Goal: Check status: Check status

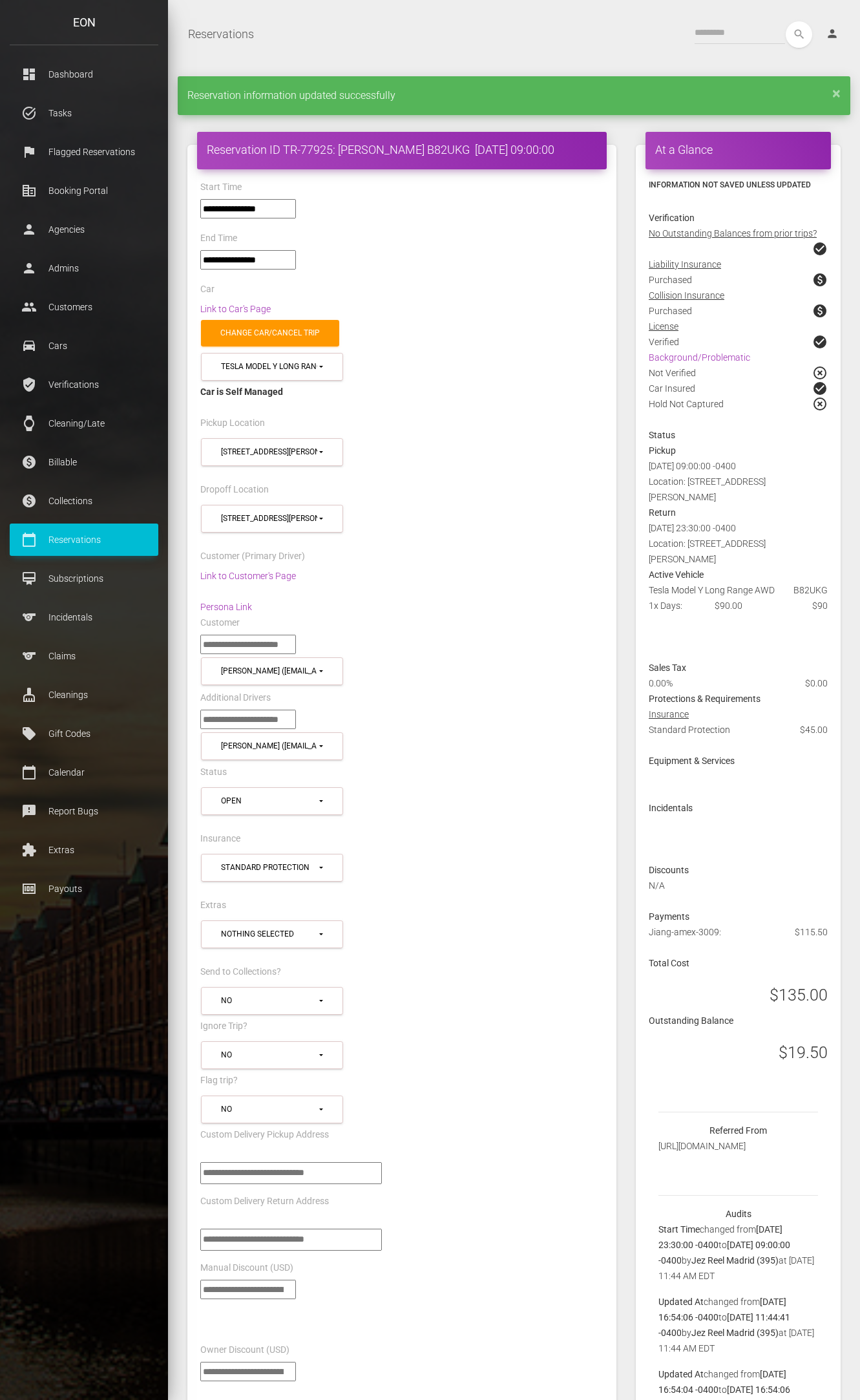
select select "*****"
select select
click at [62, 548] on link "calendar_today Reservations" at bounding box center [84, 540] width 149 height 32
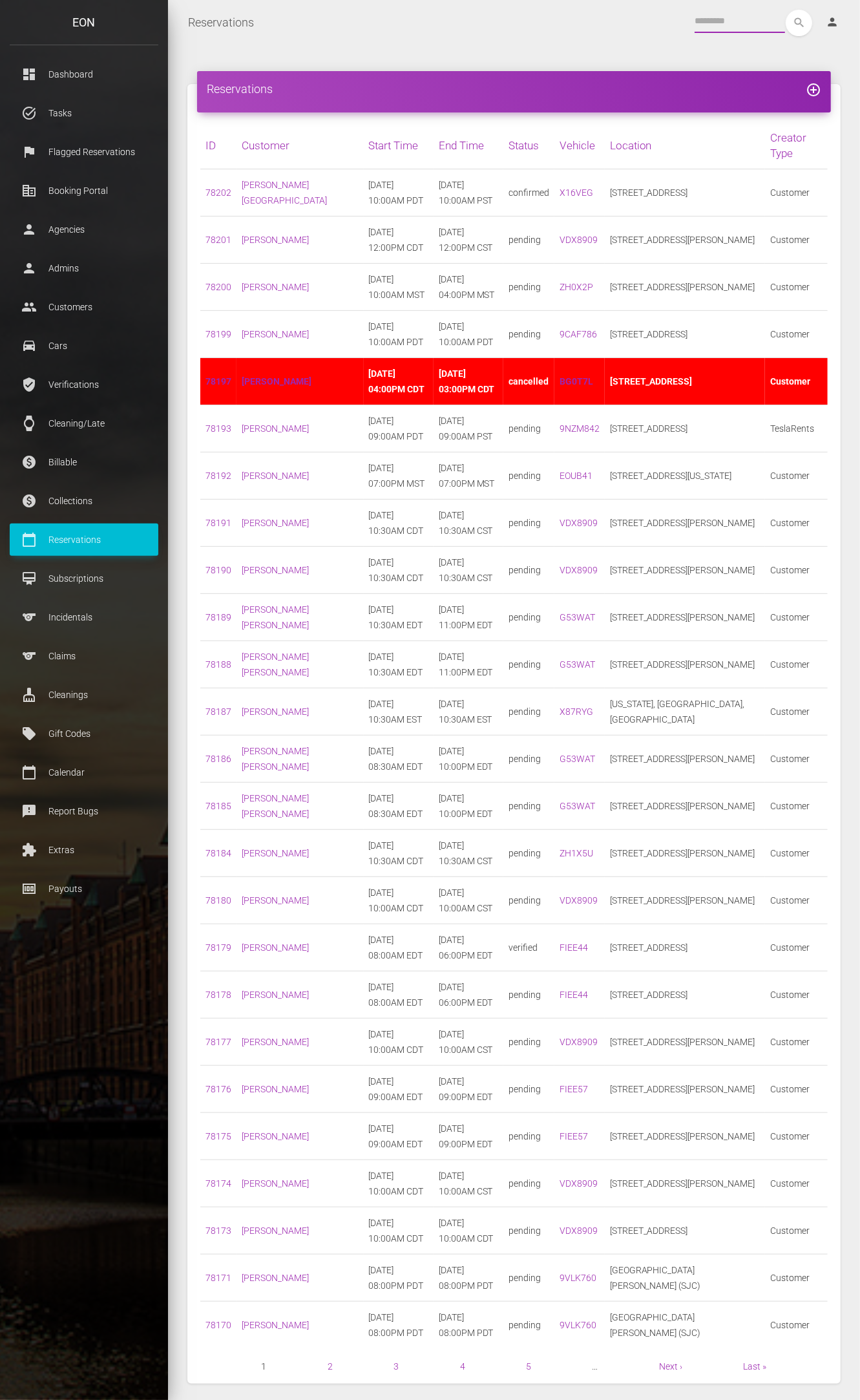
click at [699, 27] on input "text" at bounding box center [739, 21] width 90 height 23
paste input "*****"
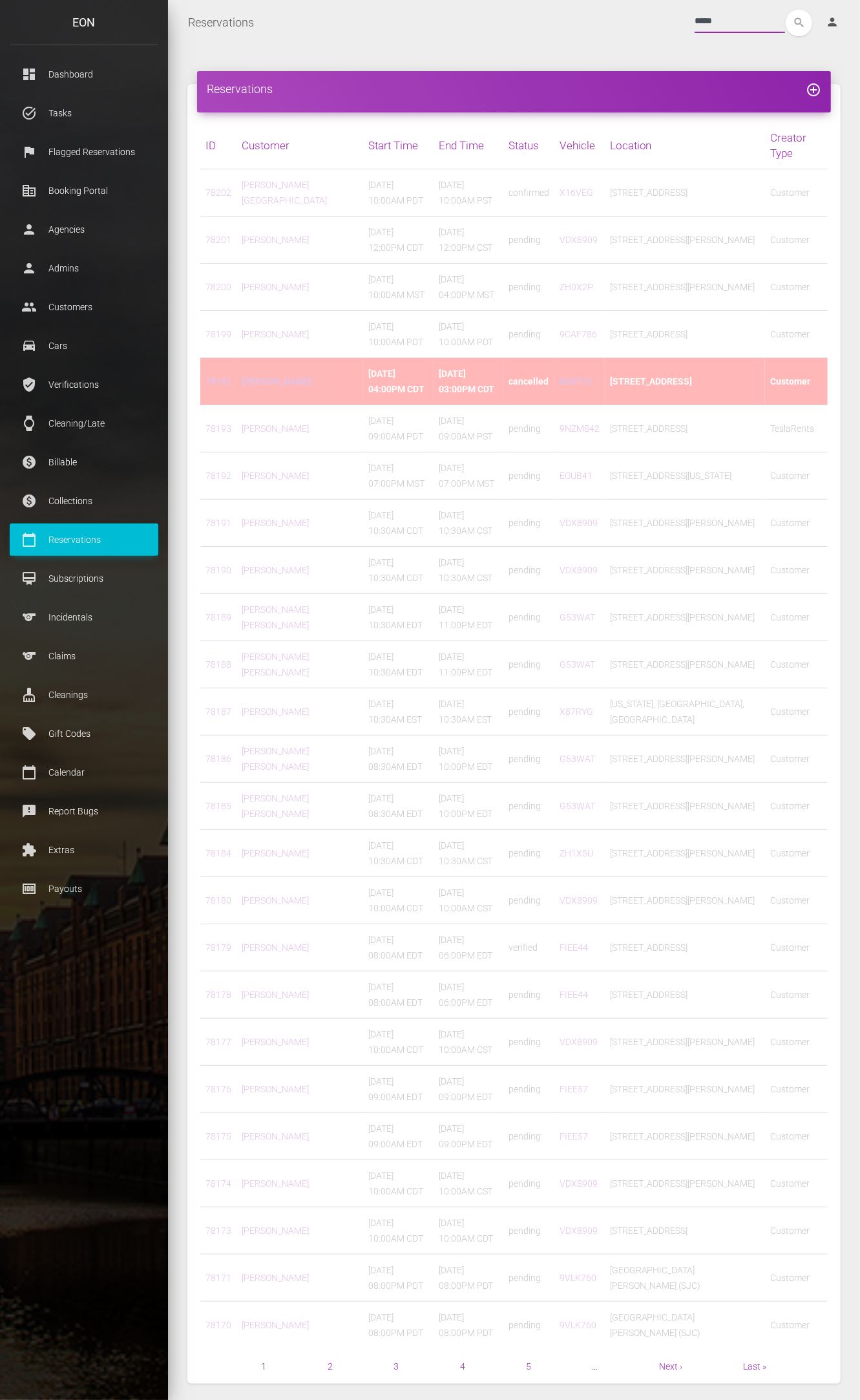
type input "*****"
click at [786, 10] on button "search" at bounding box center [799, 23] width 27 height 27
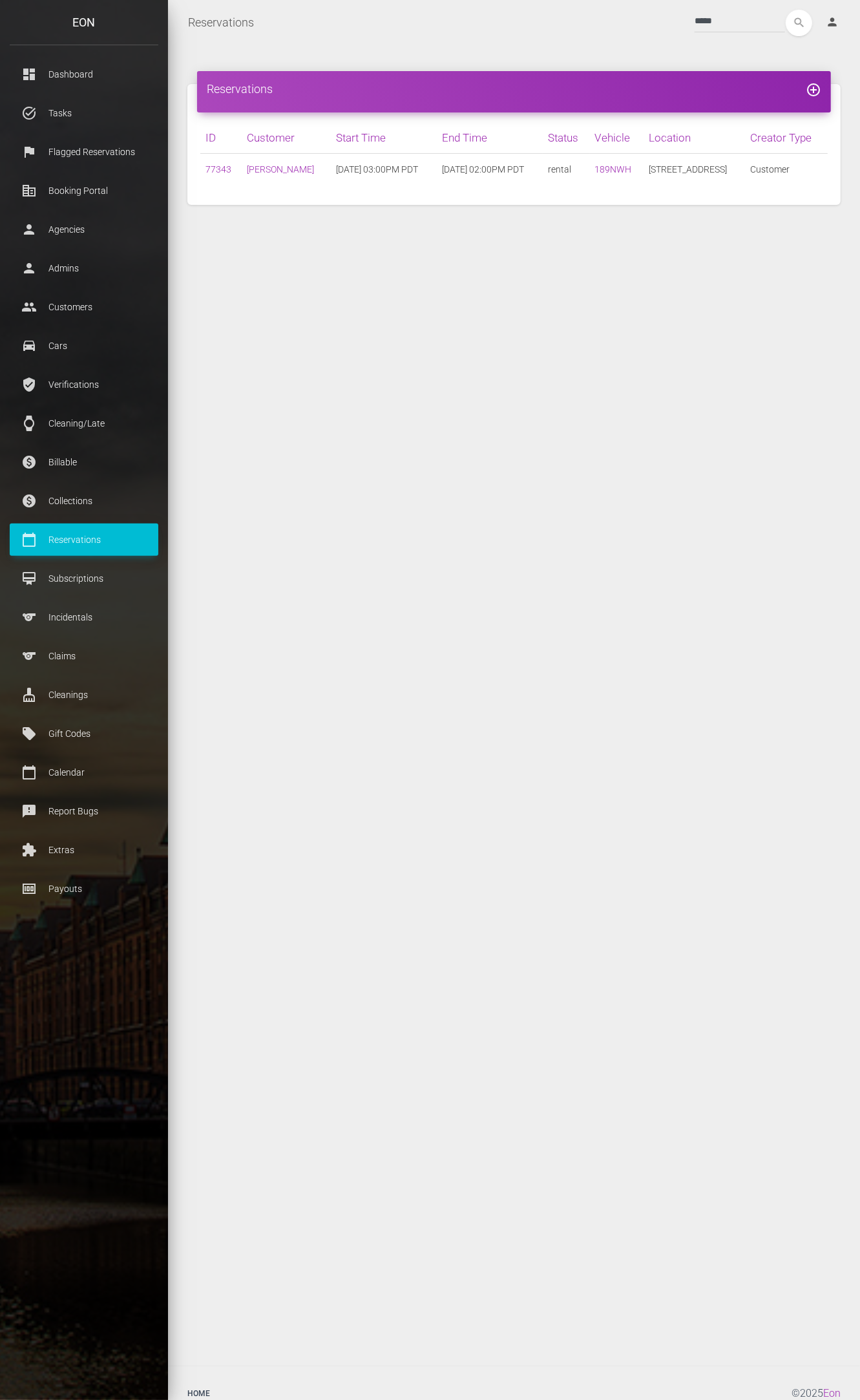
drag, startPoint x: 443, startPoint y: 166, endPoint x: 546, endPoint y: 172, distance: 103.2
click at [543, 172] on td "10/05/2025 02:00PM PDT" at bounding box center [490, 169] width 106 height 31
copy td "10/05/2025 02:00PM PDT"
click at [92, 548] on p "Reservations" at bounding box center [84, 540] width 129 height 20
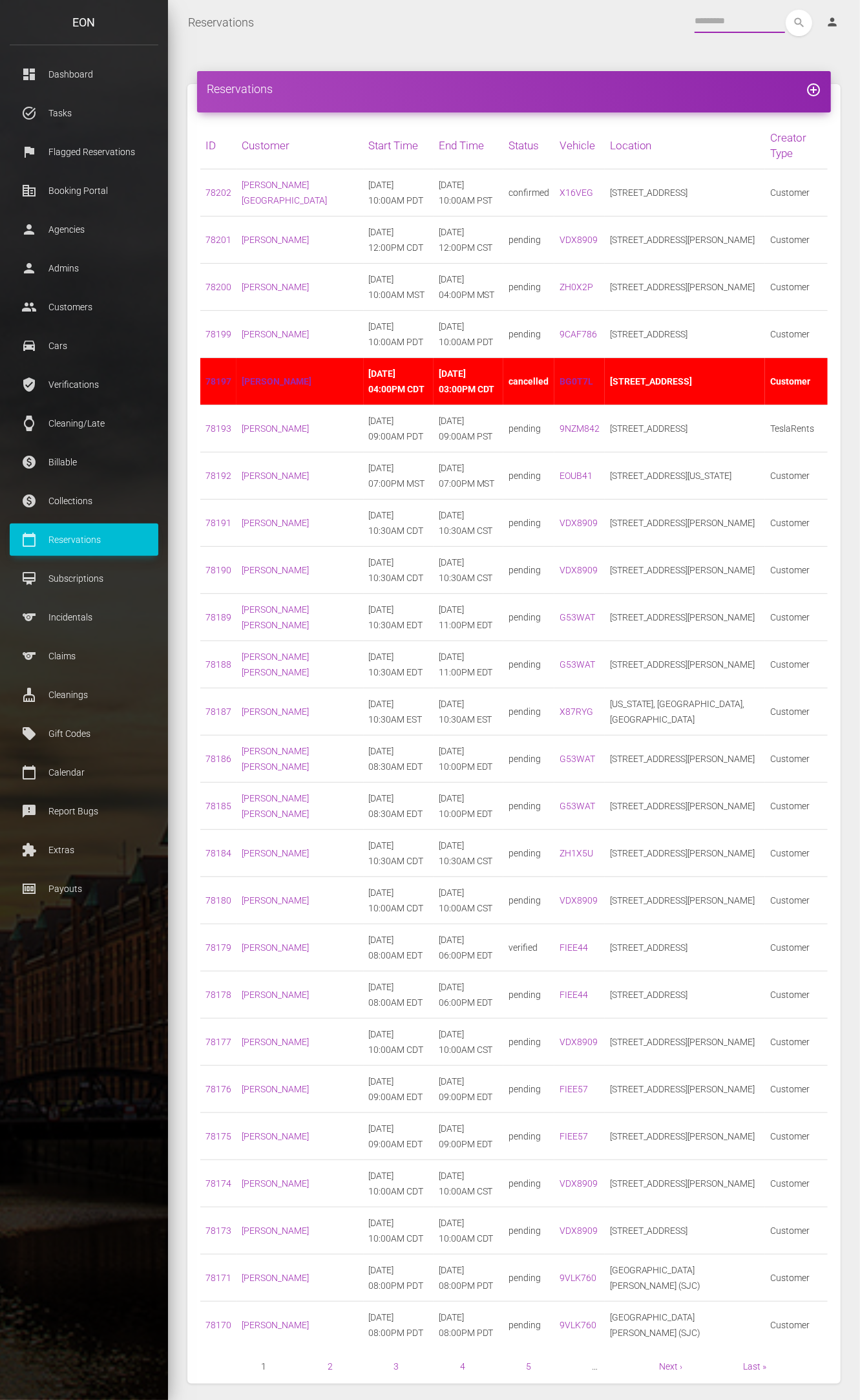
click at [740, 26] on input "text" at bounding box center [739, 21] width 90 height 23
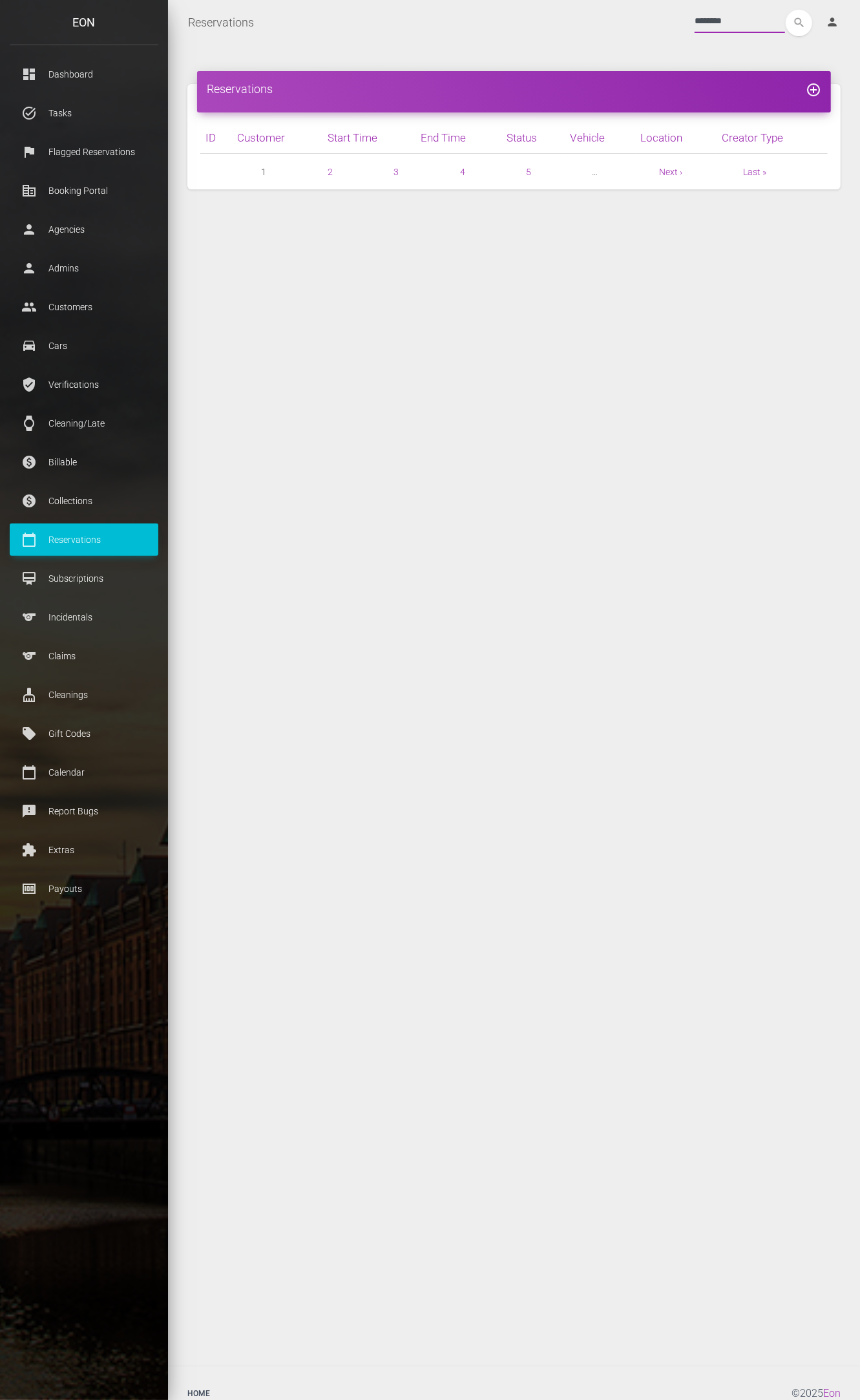
type input "********"
click at [786, 10] on button "search" at bounding box center [799, 23] width 27 height 27
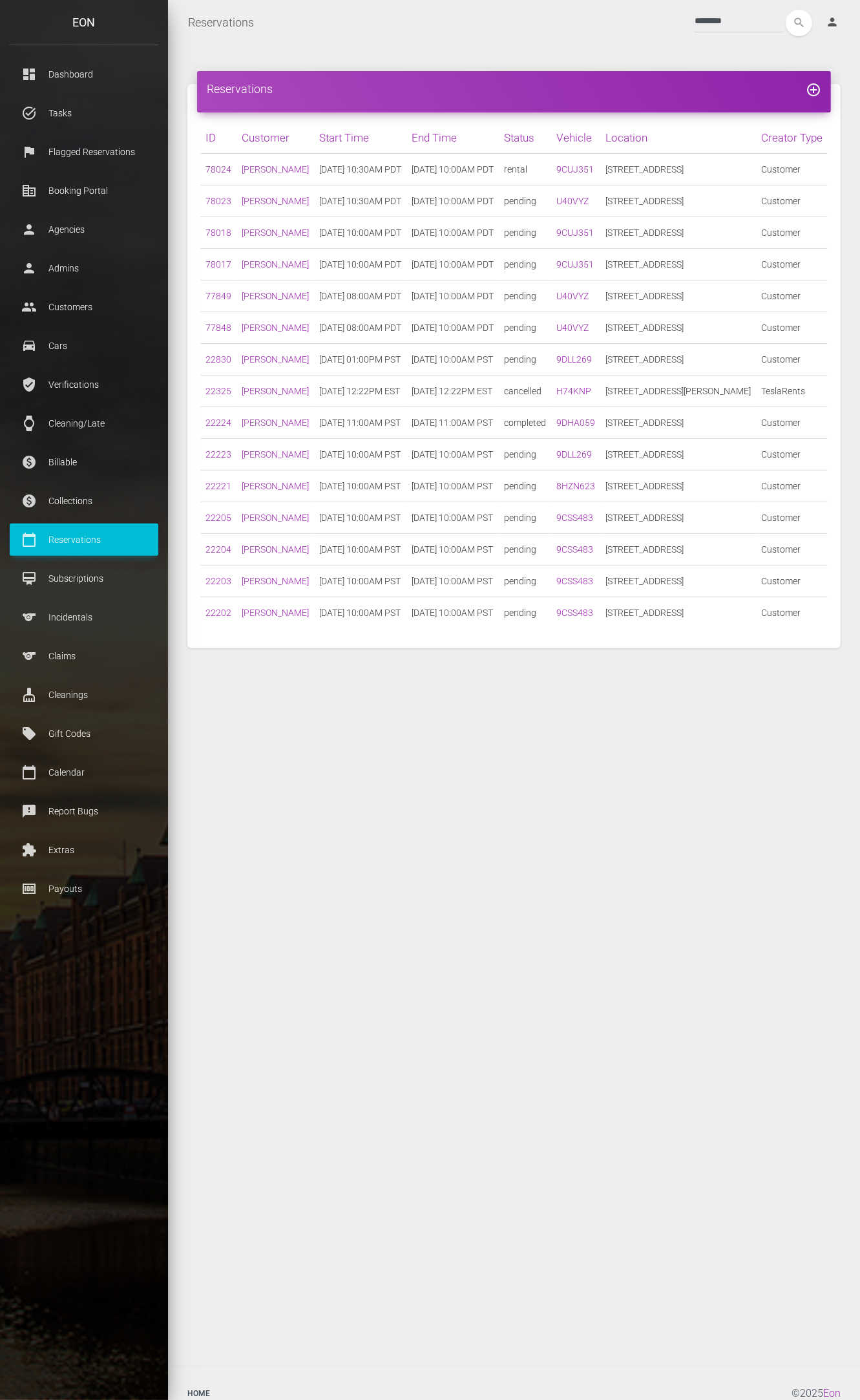
click at [218, 175] on link "78024" at bounding box center [218, 169] width 26 height 10
click at [564, 175] on link "9CUJ351" at bounding box center [575, 169] width 38 height 10
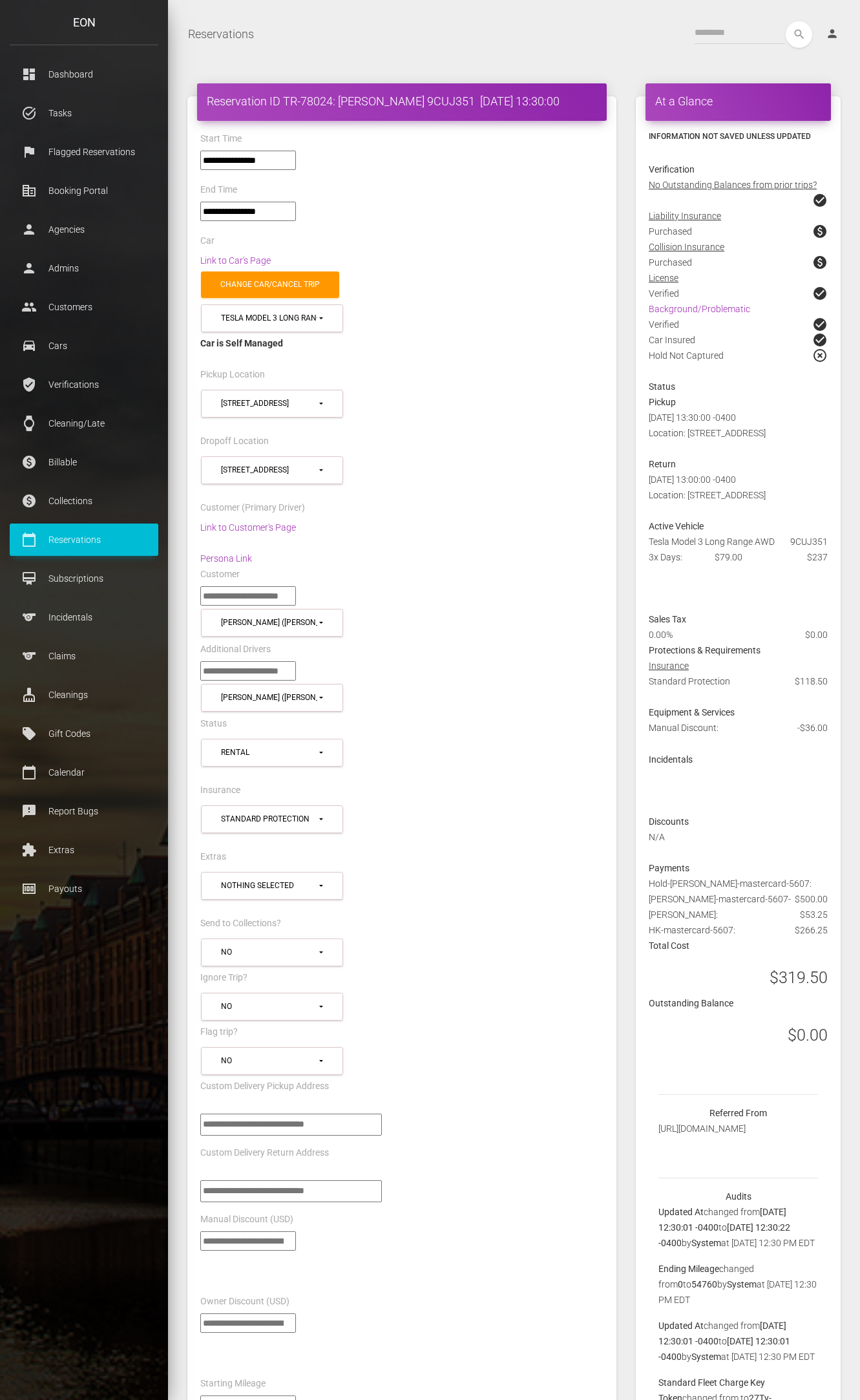
select select "*****"
select select
click at [264, 524] on link "Link to Customer's Page" at bounding box center [248, 527] width 96 height 10
click at [233, 255] on link "Link to Car's Page" at bounding box center [235, 260] width 71 height 10
drag, startPoint x: 203, startPoint y: 99, endPoint x: 473, endPoint y: 99, distance: 270.0
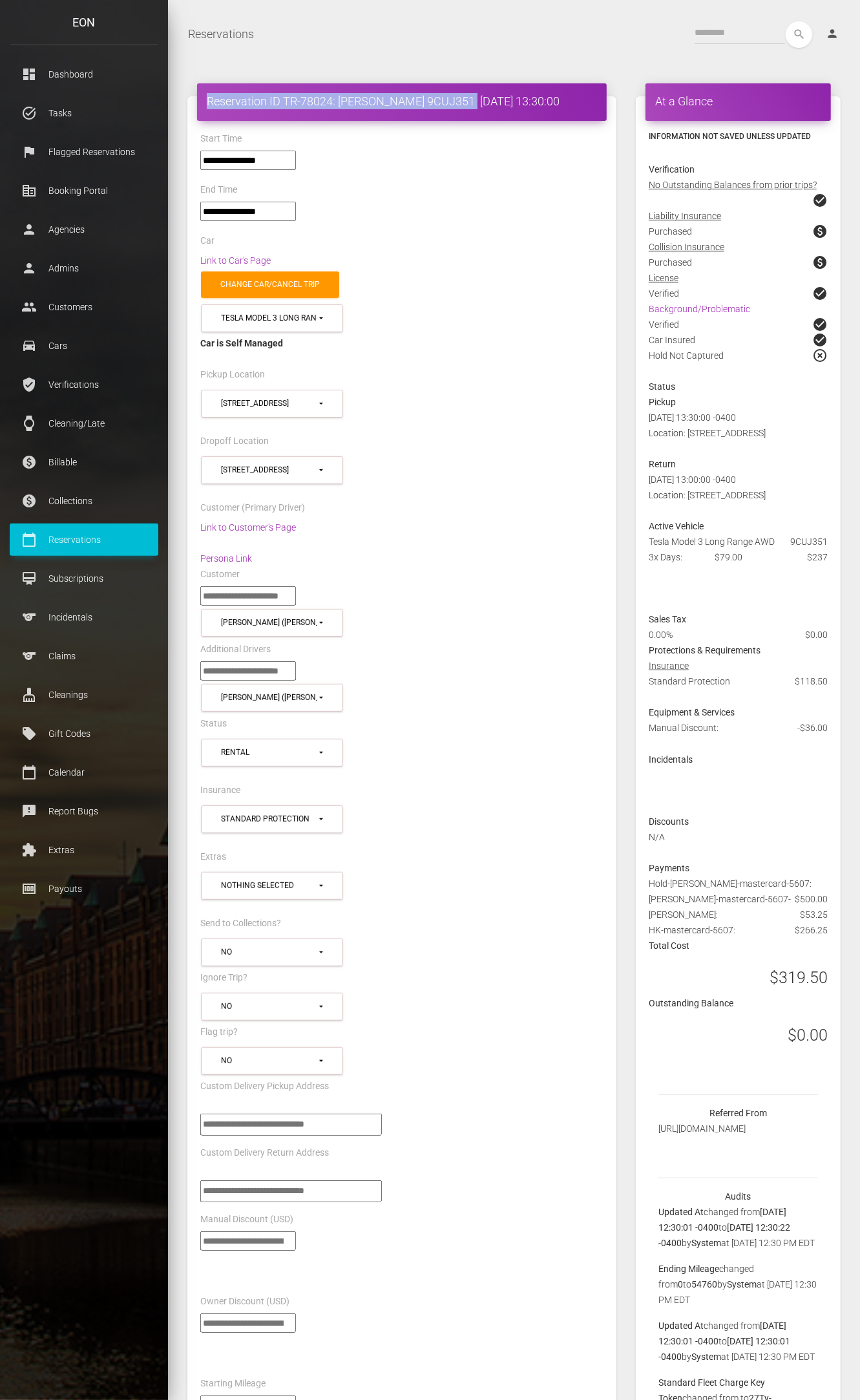
click at [473, 99] on div "Reservation ID TR-78024: Safiyyah Drugge 9CUJ351 2025-10-05 13:30:00" at bounding box center [402, 102] width 410 height 38
copy h4 "Reservation ID TR-78024: Safiyyah Drugge 9CUJ351"
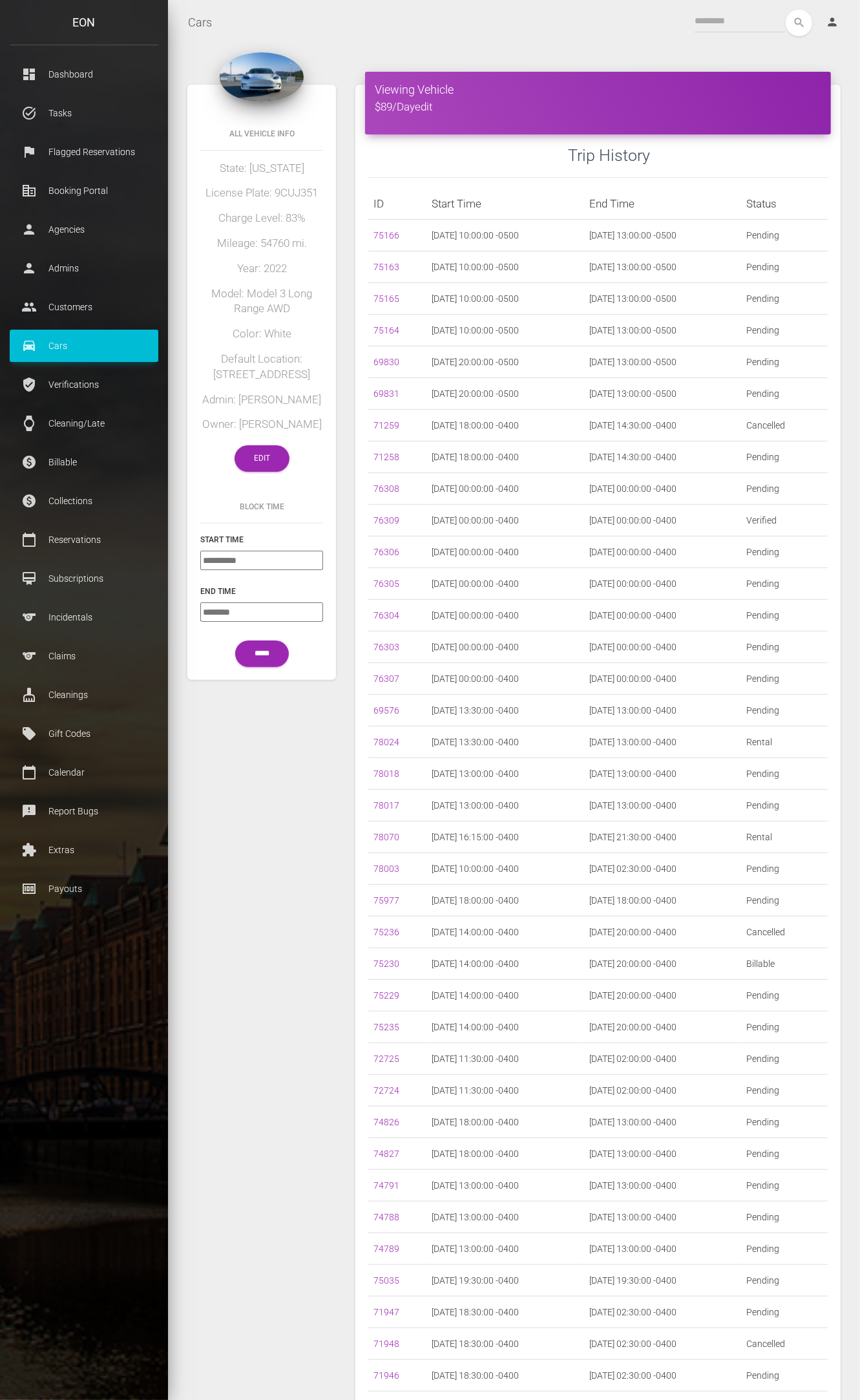
click at [285, 314] on h5 "Model: Model 3 Long Range AWD" at bounding box center [261, 301] width 123 height 31
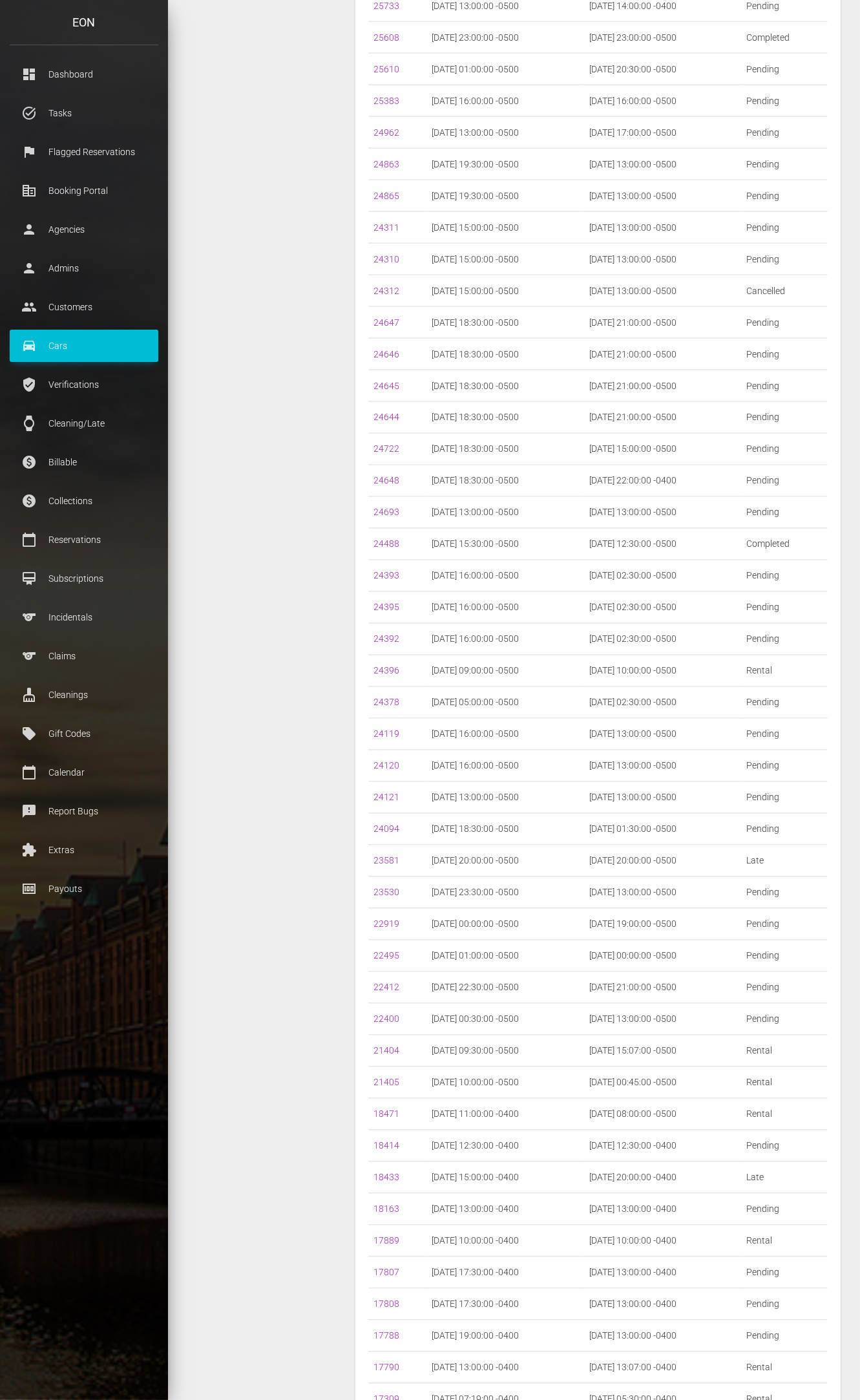
scroll to position [9610, 0]
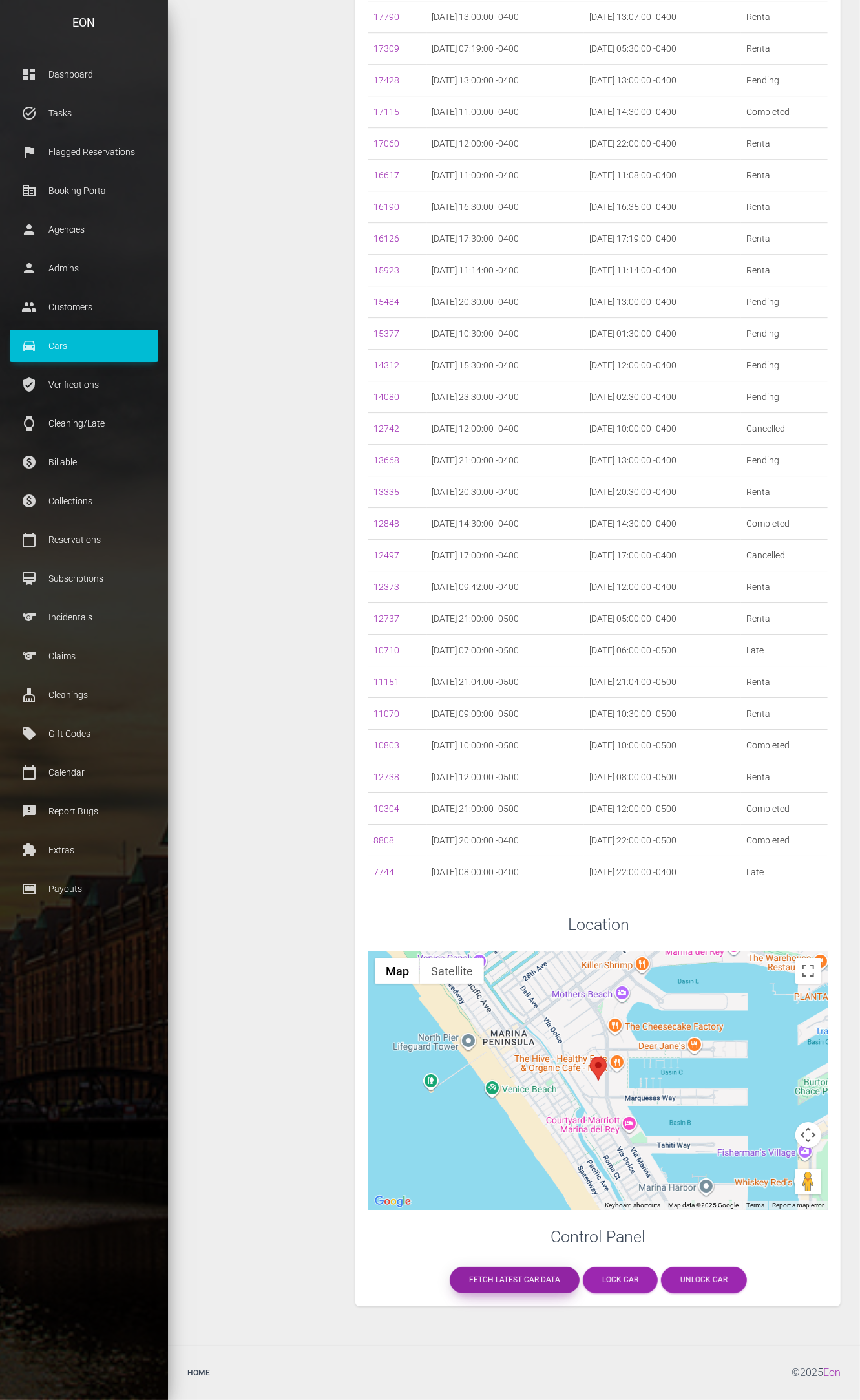
click at [535, 1280] on link "Fetch latest car data" at bounding box center [515, 1280] width 130 height 27
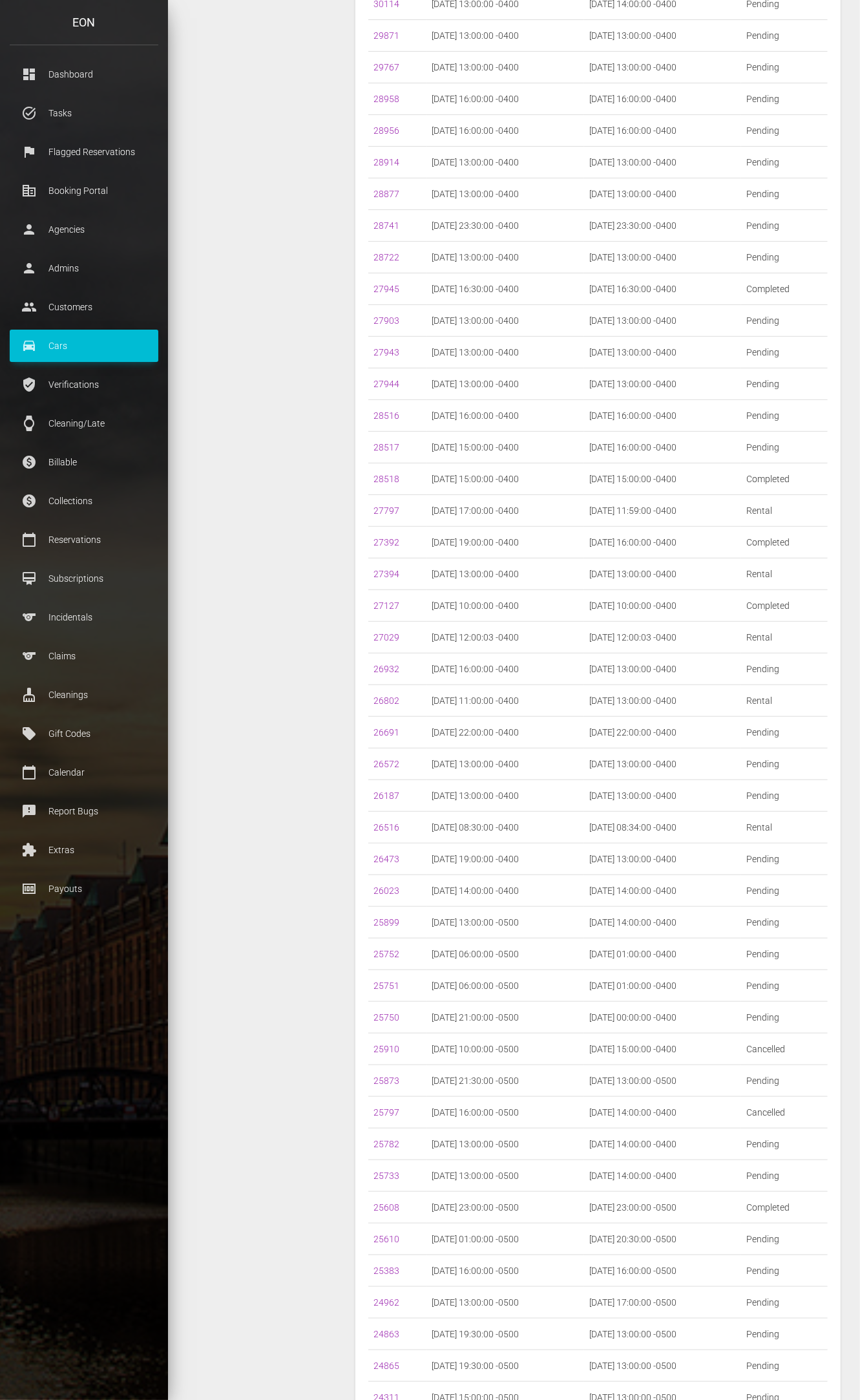
scroll to position [9658, 0]
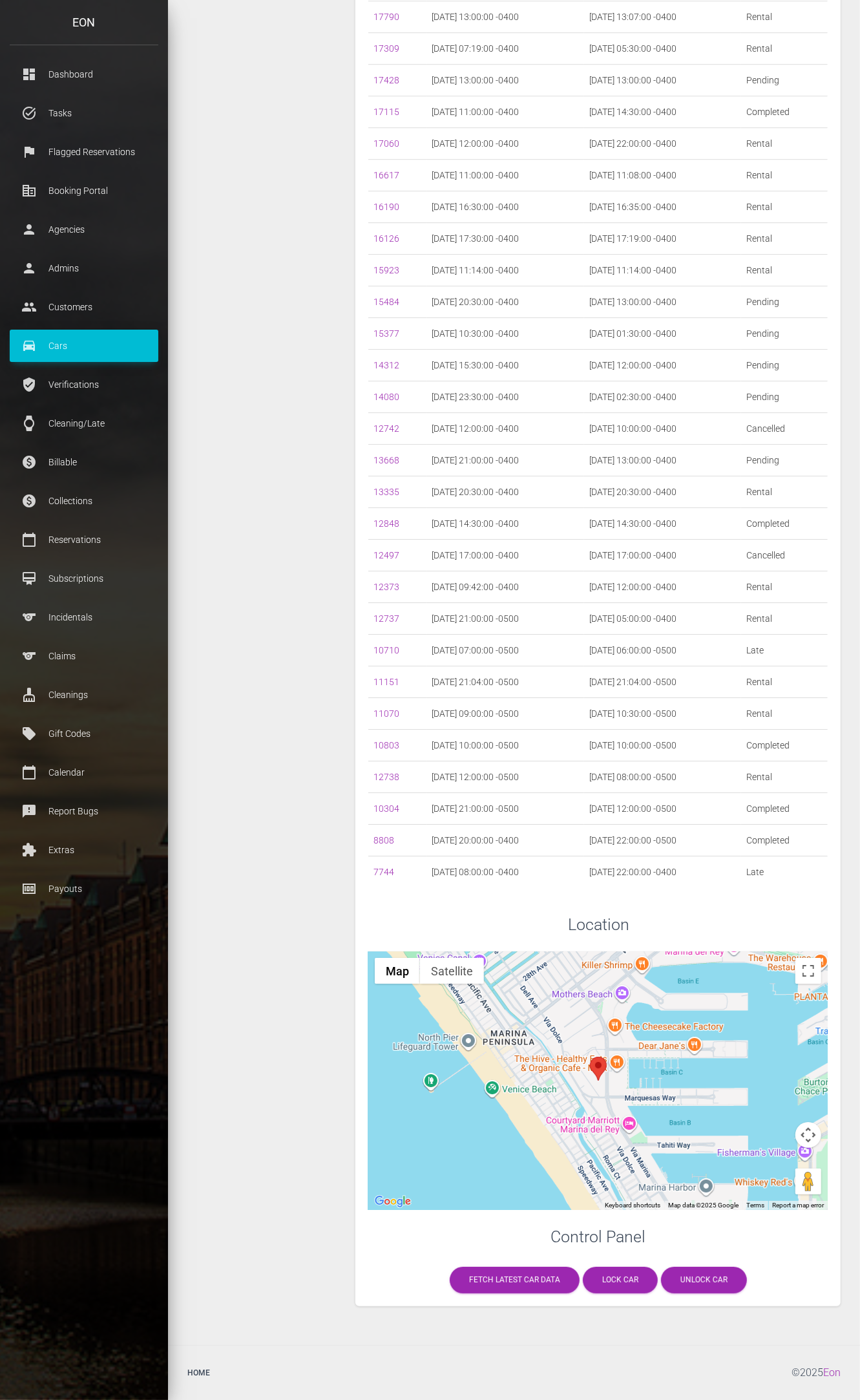
click at [583, 1069] on div at bounding box center [598, 1080] width 459 height 259
click at [590, 1057] on area at bounding box center [590, 1057] width 0 height 0
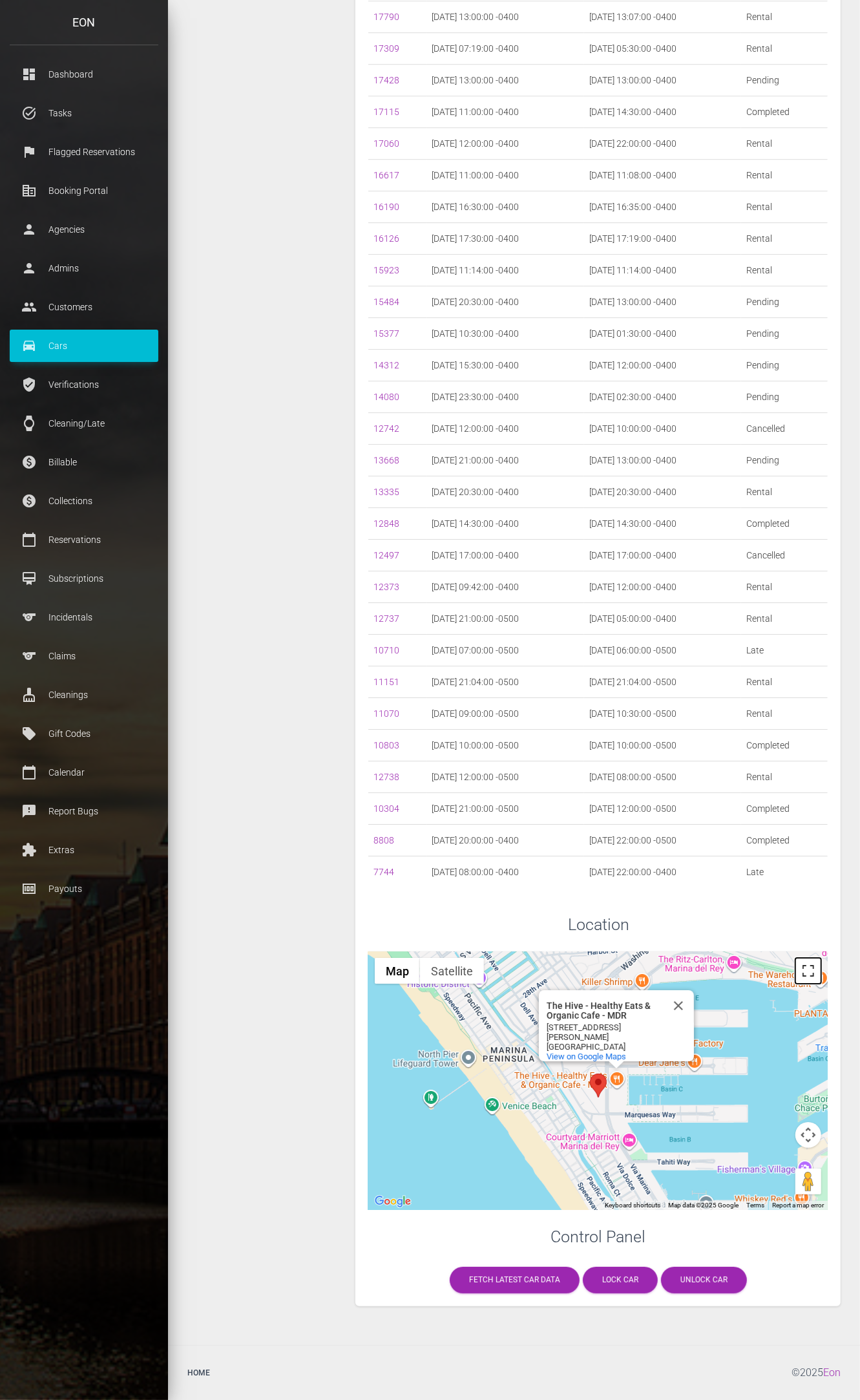
click at [815, 979] on button "Toggle fullscreen view" at bounding box center [808, 971] width 26 height 26
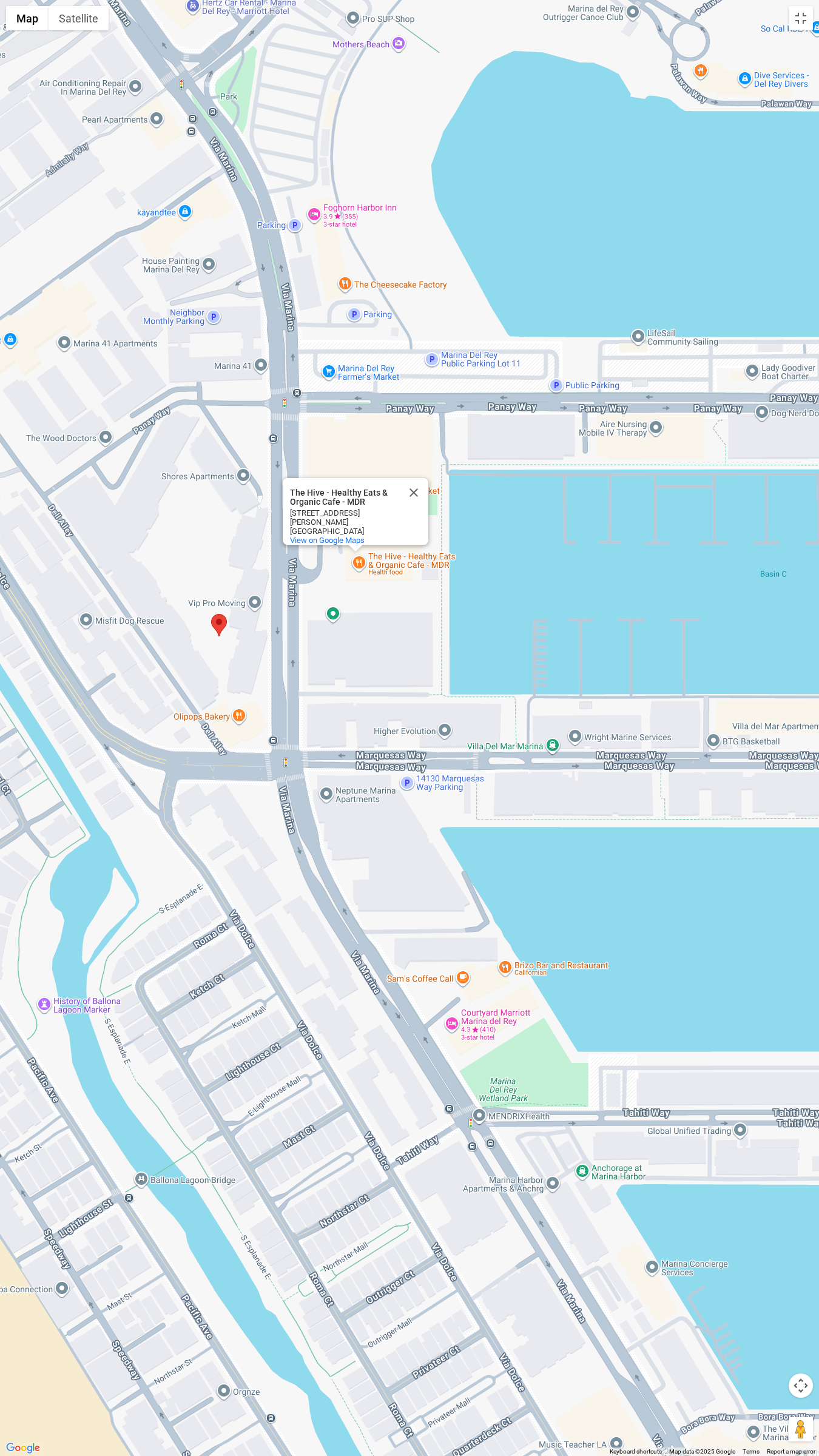
drag, startPoint x: 395, startPoint y: 555, endPoint x: 436, endPoint y: 800, distance: 248.4
click at [436, 799] on div "The Hive - Healthy Eats & Organic Cafe - MDR The Hive - Healthy Eats & Organic …" at bounding box center [410, 728] width 819 height 1456
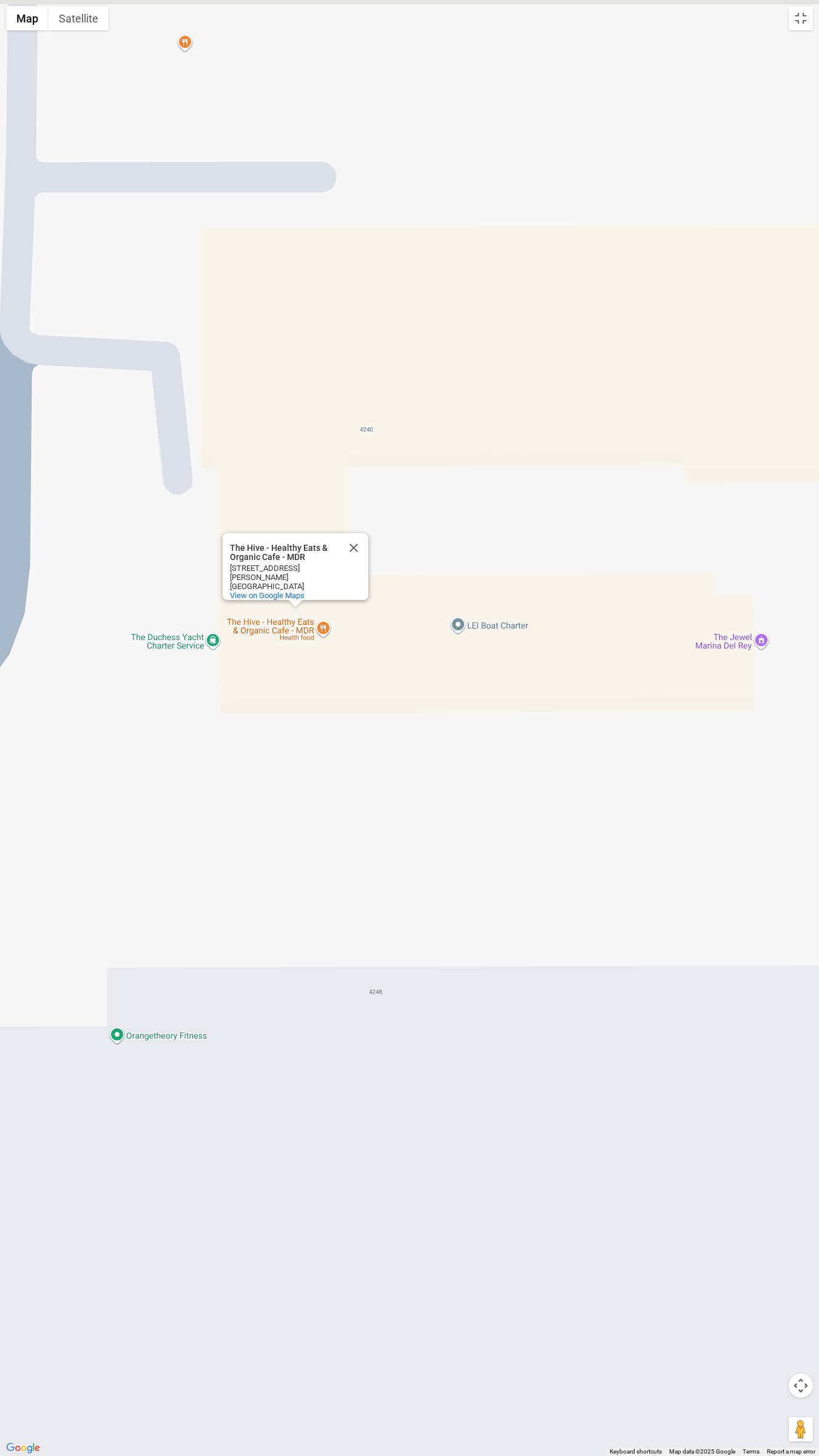
drag, startPoint x: 332, startPoint y: 698, endPoint x: 560, endPoint y: 915, distance: 314.8
click at [560, 915] on div "The Hive - Healthy Eats & Organic Cafe - MDR The Hive - Healthy Eats & Organic …" at bounding box center [410, 728] width 819 height 1456
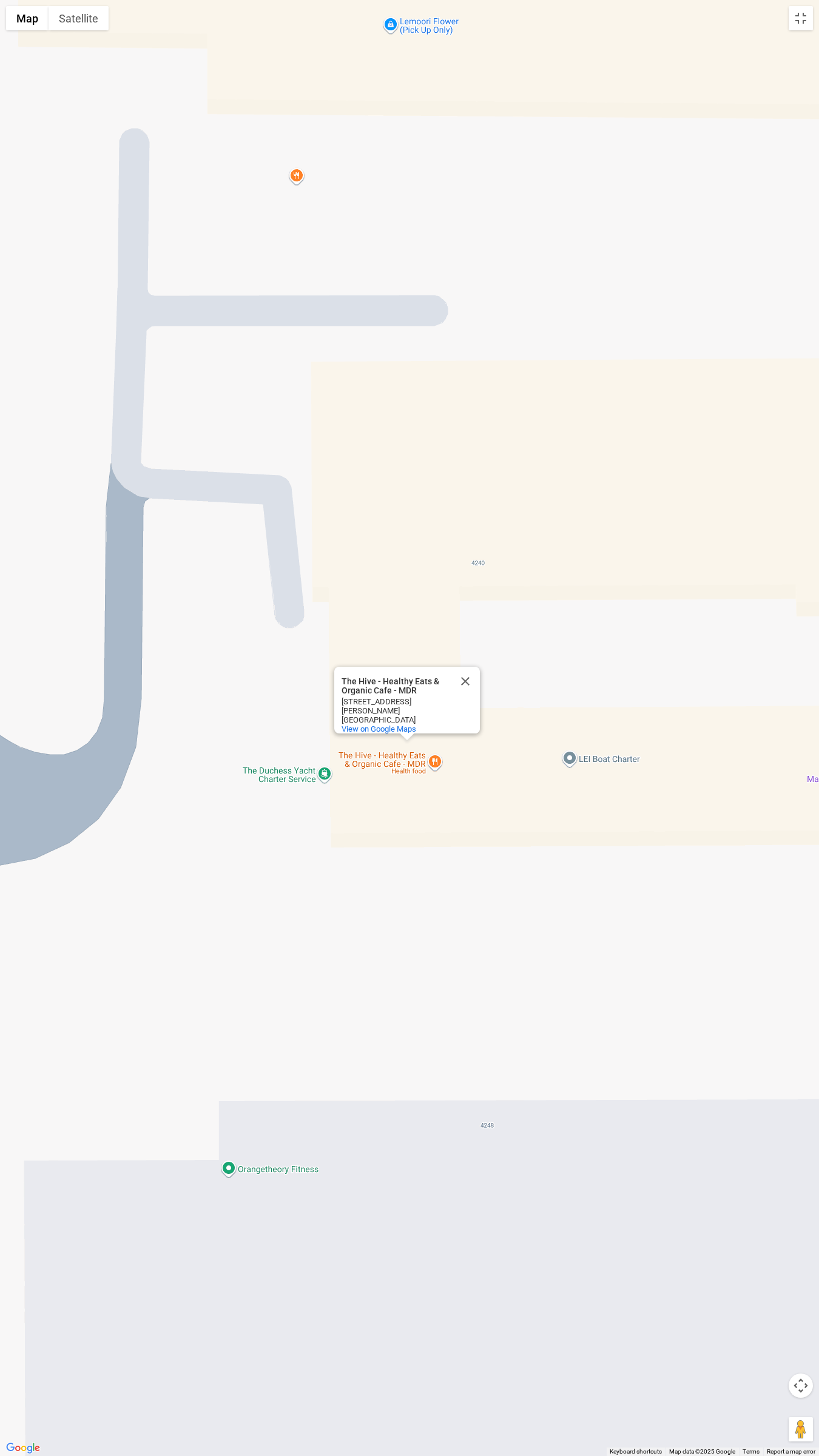
drag, startPoint x: 408, startPoint y: 784, endPoint x: 455, endPoint y: 854, distance: 84.3
click at [455, 854] on div "The Hive - Healthy Eats & Organic Cafe - MDR The Hive - Healthy Eats & Organic …" at bounding box center [410, 728] width 819 height 1456
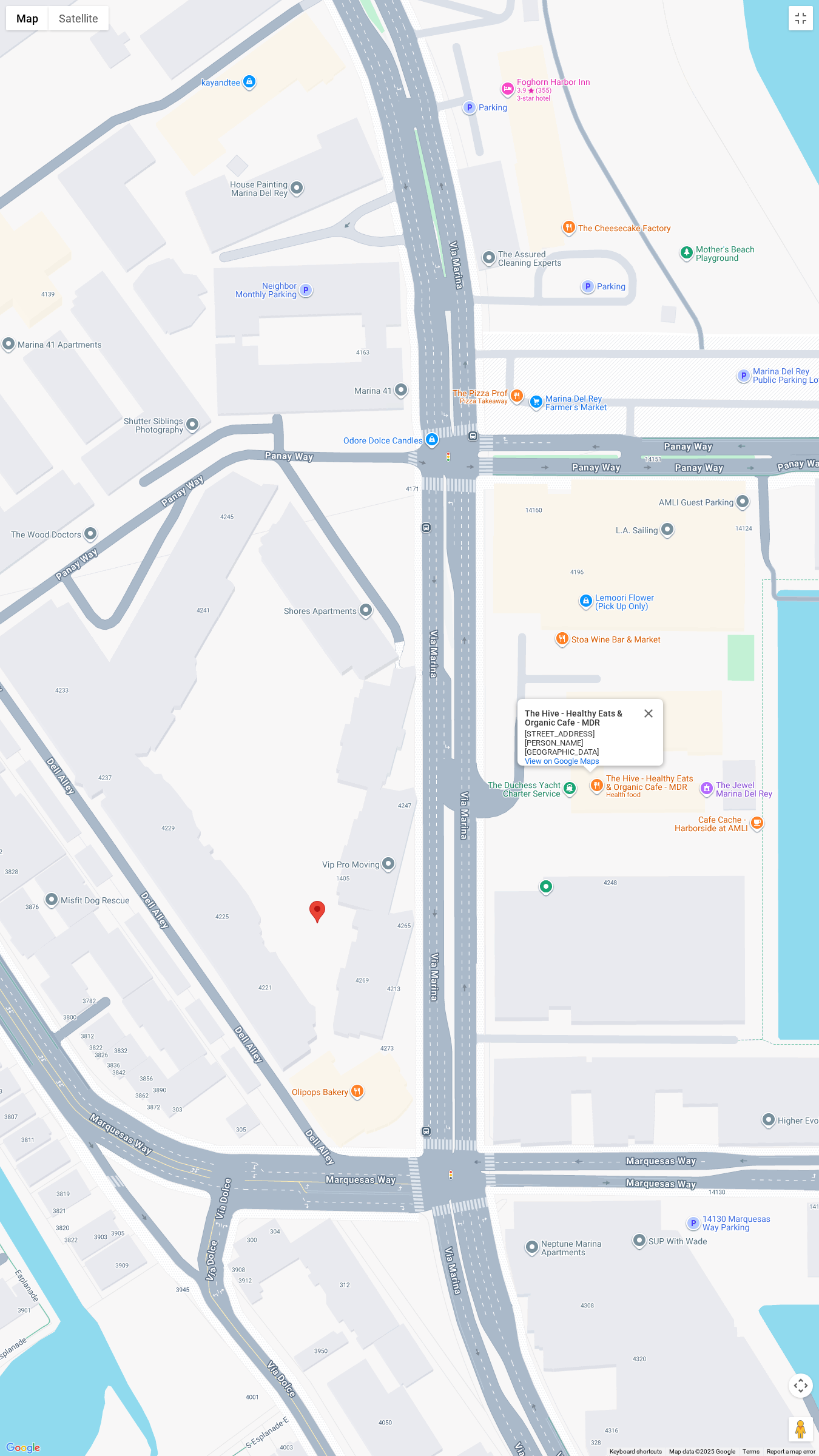
drag, startPoint x: 300, startPoint y: 942, endPoint x: 364, endPoint y: 947, distance: 64.2
click at [364, 947] on div "The Hive - Healthy Eats & Organic Cafe - MDR The Hive - Healthy Eats & Organic …" at bounding box center [410, 728] width 819 height 1456
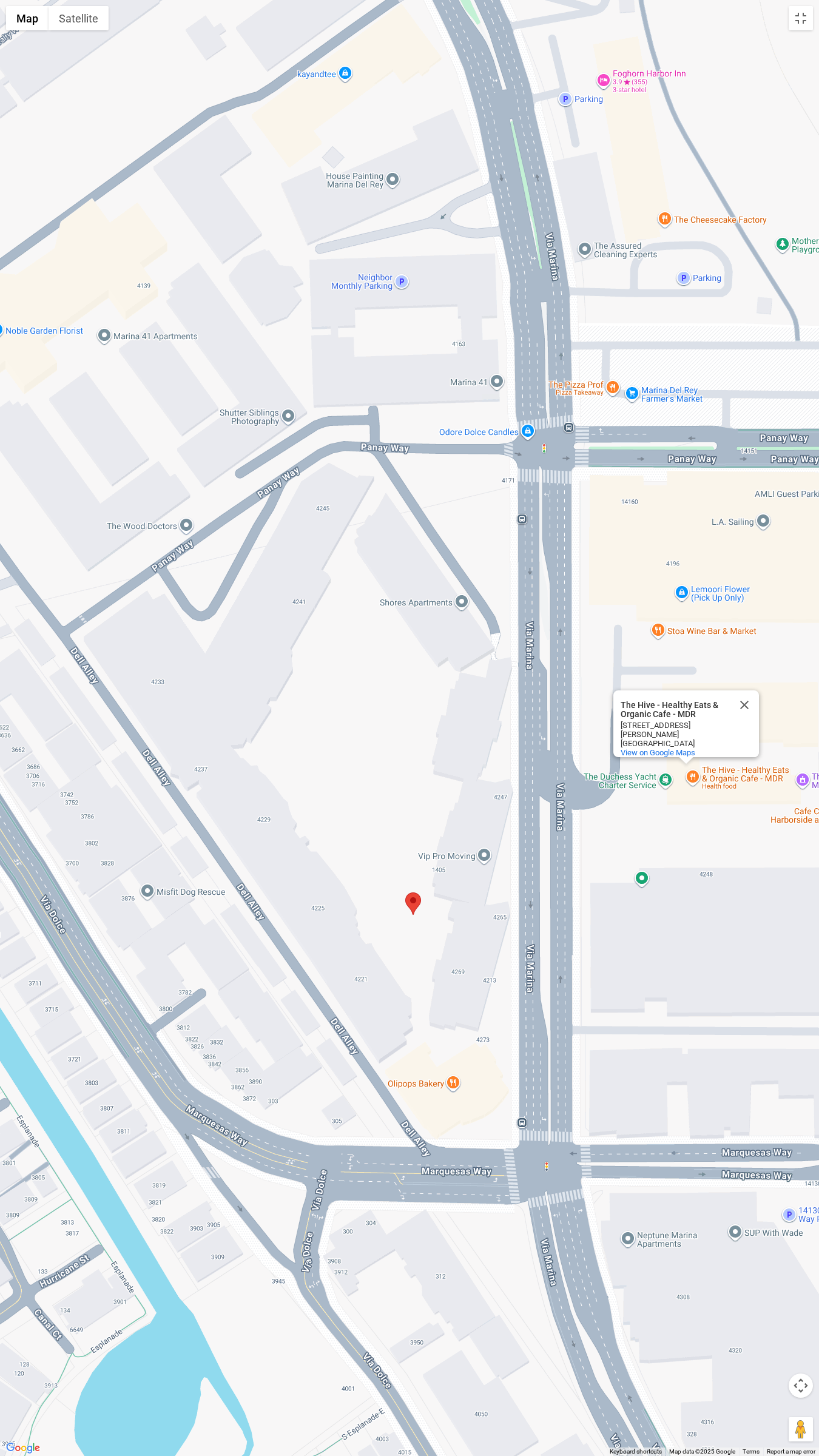
click at [438, 200] on div "The Hive - Healthy Eats & Organic Cafe - MDR The Hive - Healthy Eats & Organic …" at bounding box center [410, 728] width 819 height 1456
